Goal: Use online tool/utility

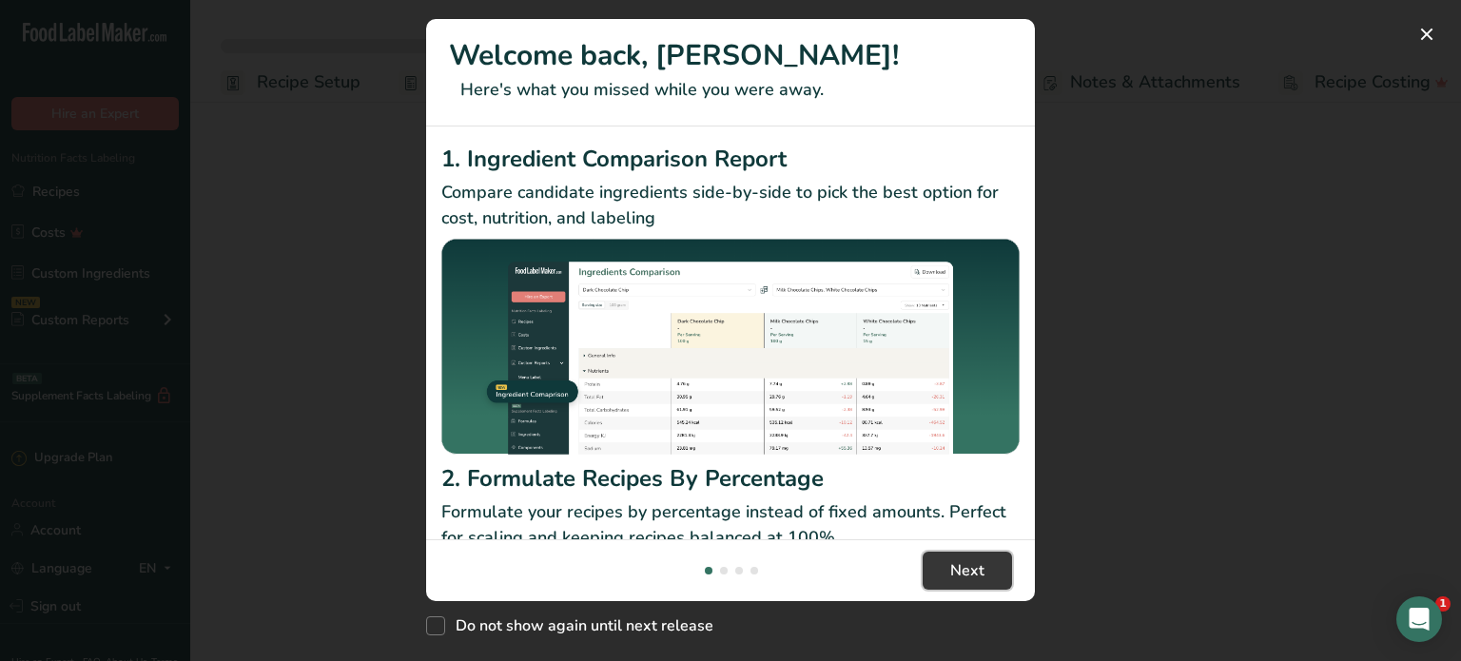
click at [954, 570] on span "Next" at bounding box center [967, 570] width 34 height 23
click at [1437, 27] on button "New Features" at bounding box center [1426, 34] width 30 height 30
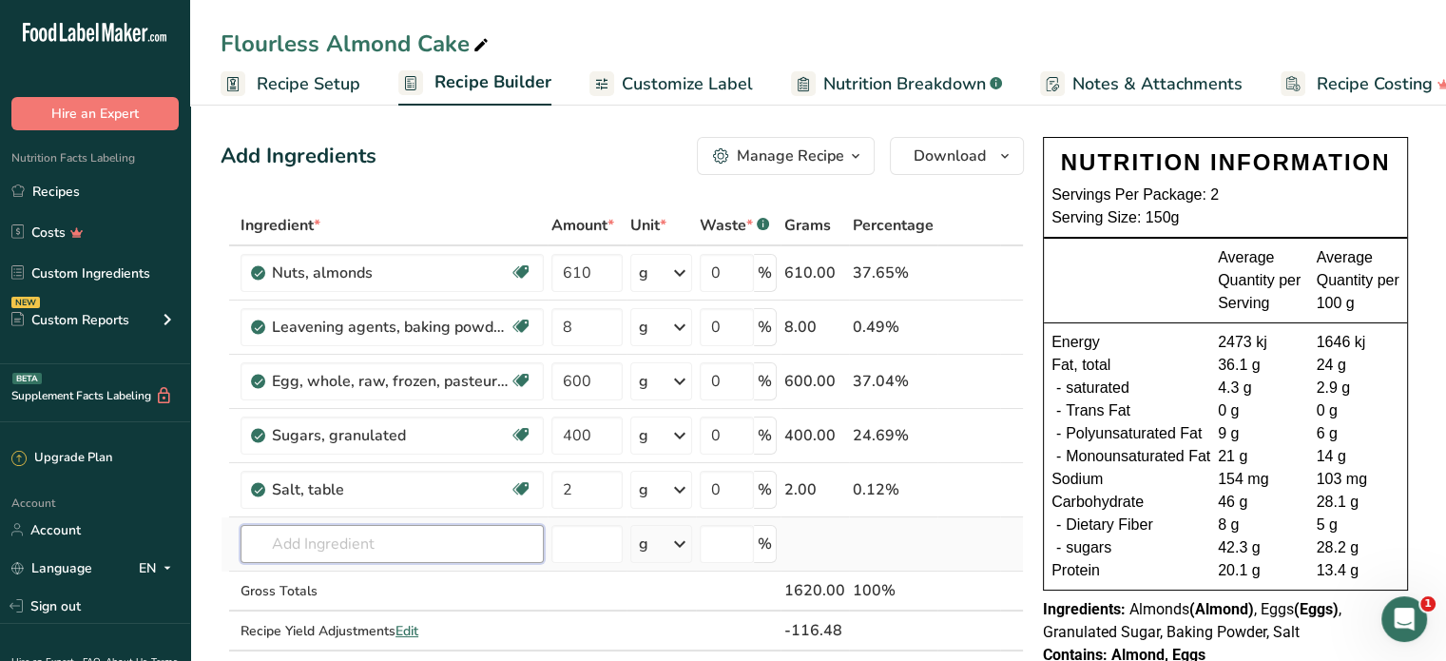
click at [339, 550] on input "text" at bounding box center [392, 544] width 303 height 38
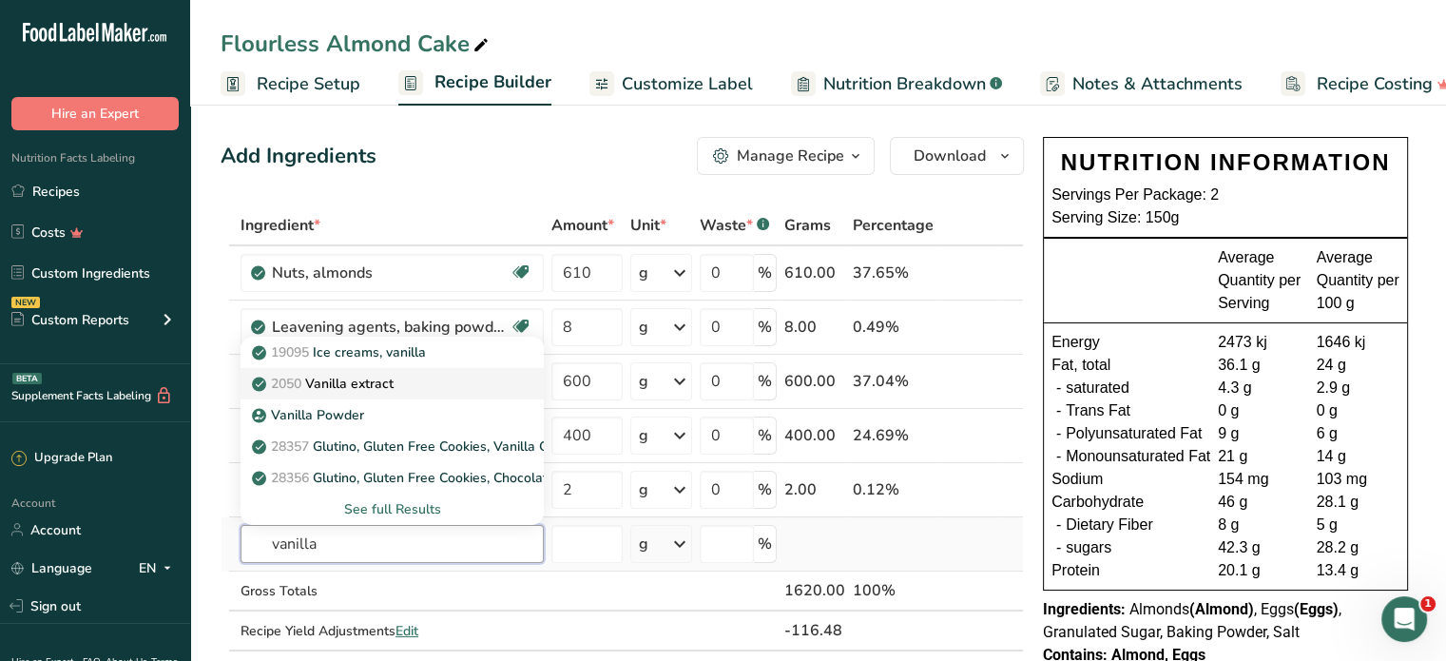
type input "vanilla"
click at [405, 376] on div "2050 Vanilla extract" at bounding box center [377, 384] width 243 height 20
type input "Vanilla extract"
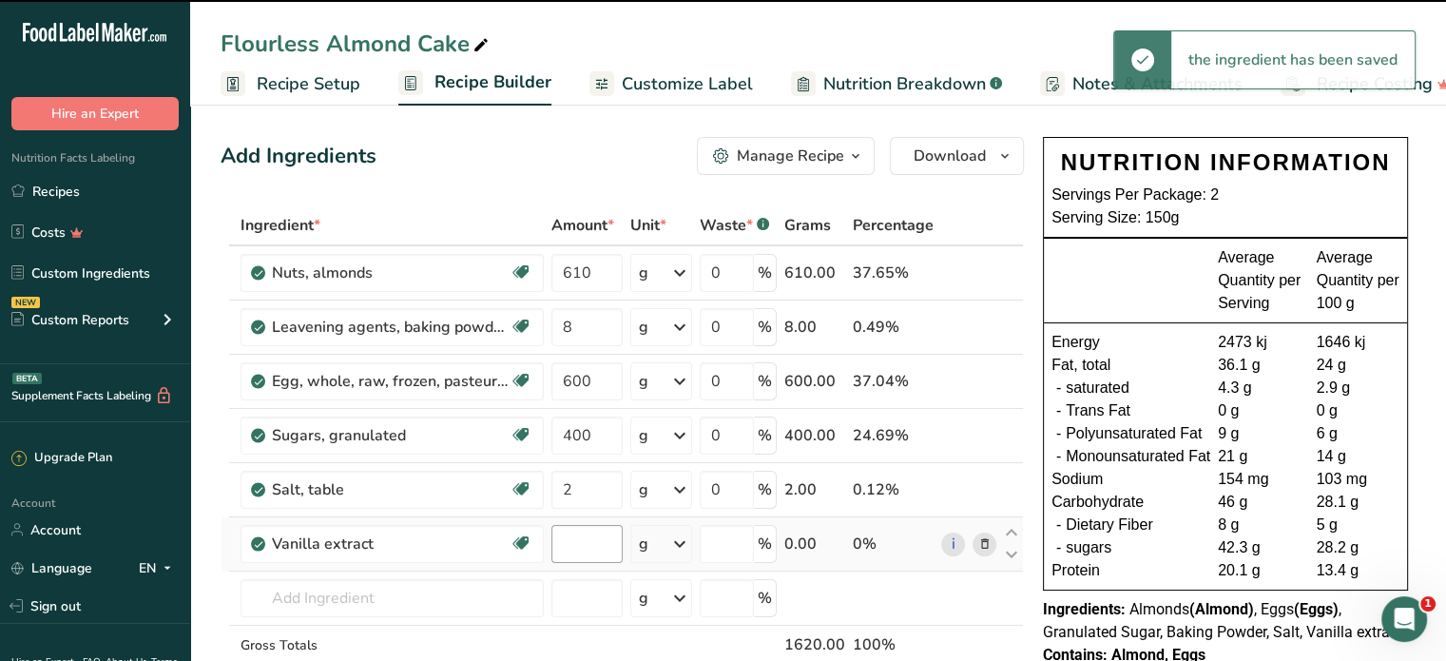
type input "0"
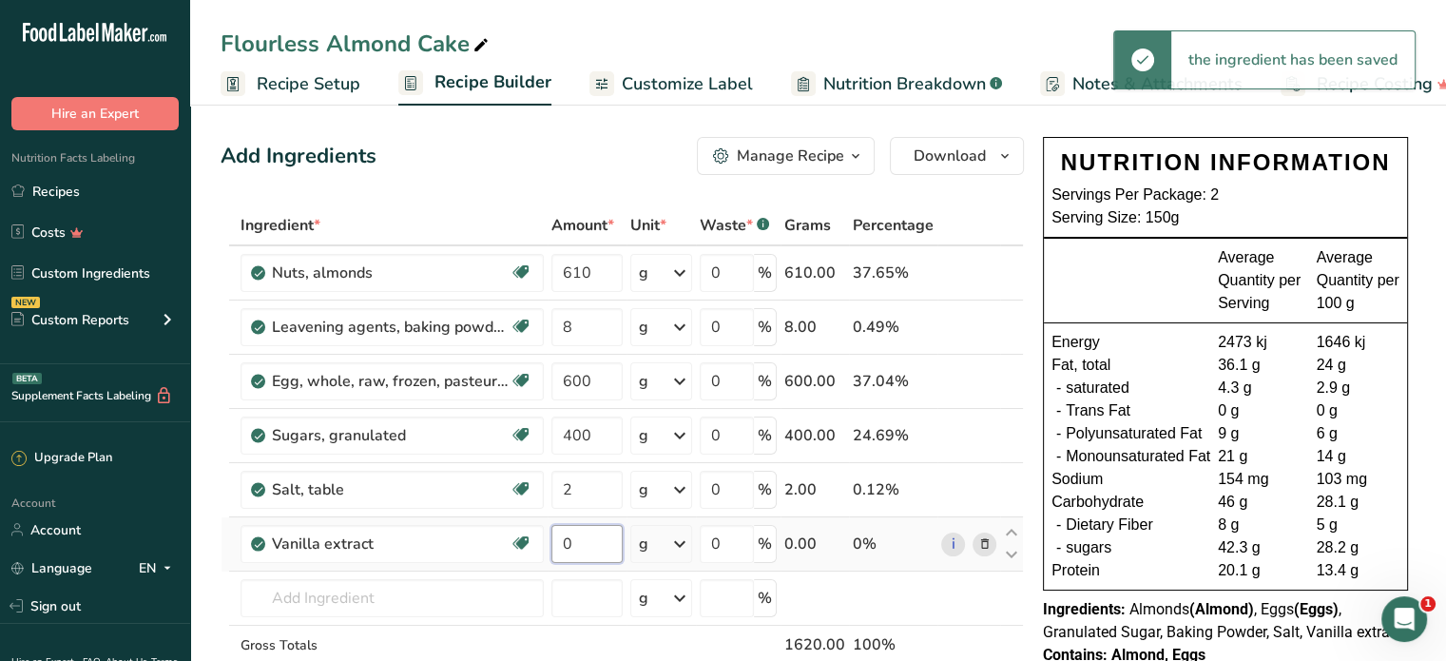
drag, startPoint x: 585, startPoint y: 544, endPoint x: 548, endPoint y: 552, distance: 37.9
click at [548, 552] on td "0" at bounding box center [587, 544] width 79 height 54
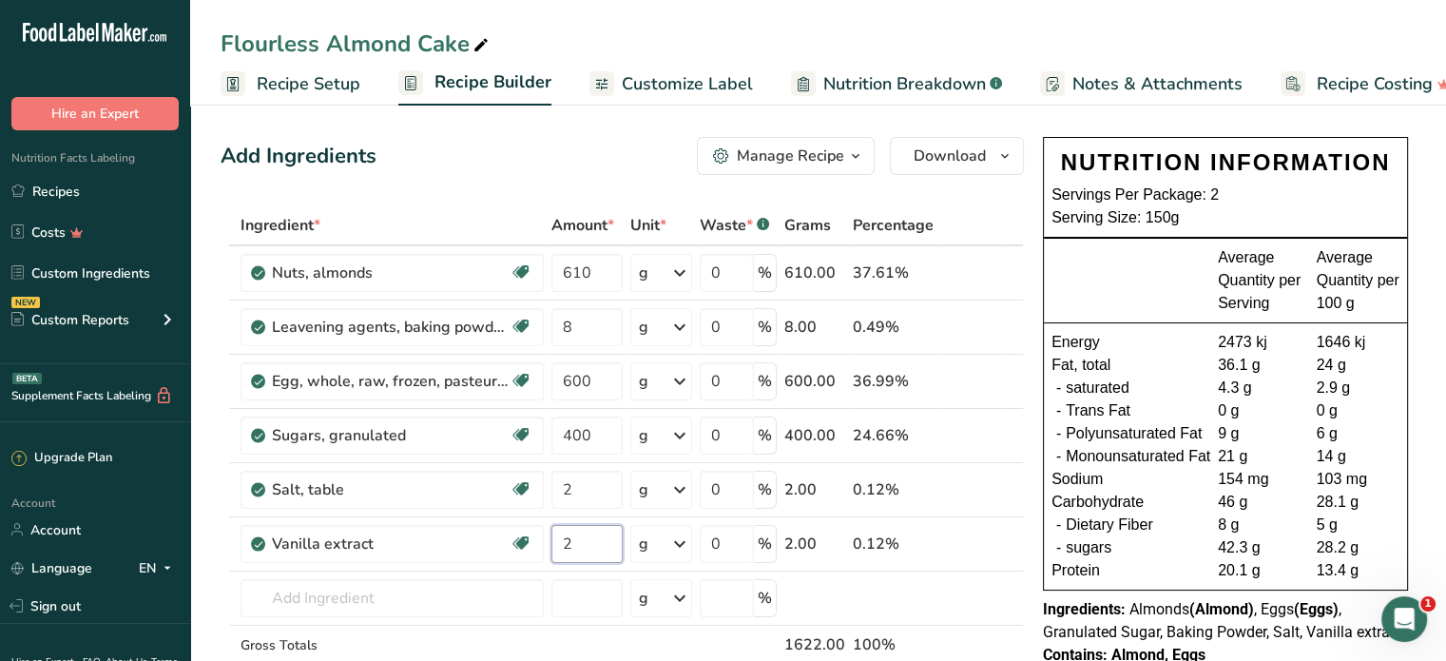
type input "2"
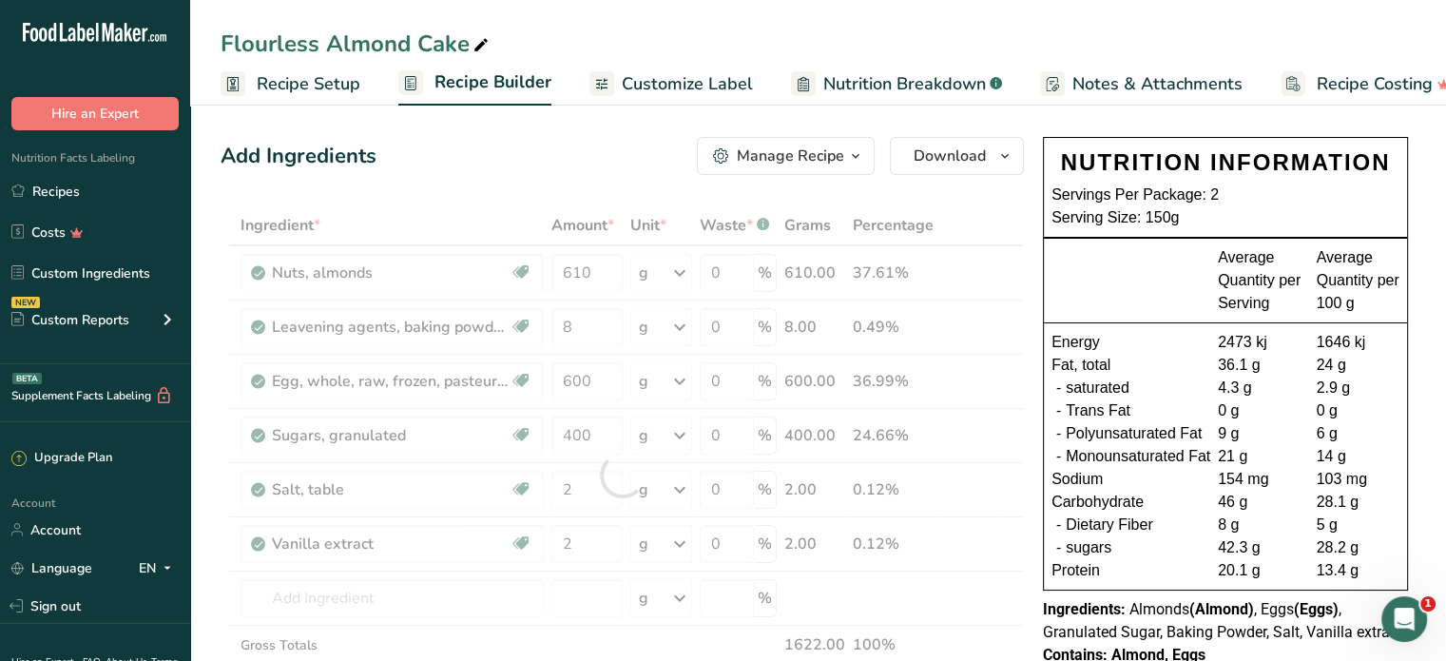
click at [1153, 518] on div "- Dietary Fiber" at bounding box center [1135, 525] width 166 height 23
